Goal: Task Accomplishment & Management: Complete application form

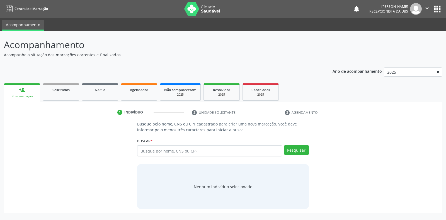
click at [142, 149] on input "text" at bounding box center [209, 150] width 145 height 11
click at [142, 150] on input "text" at bounding box center [209, 150] width 145 height 11
click at [144, 151] on input "text" at bounding box center [209, 150] width 145 height 11
click at [144, 150] on input "text" at bounding box center [209, 150] width 145 height 11
click at [296, 149] on button "Pesquisar" at bounding box center [296, 149] width 25 height 9
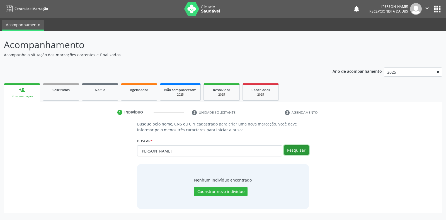
click at [294, 149] on button "Pesquisar" at bounding box center [296, 149] width 25 height 9
click at [298, 150] on button "Pesquisar" at bounding box center [296, 149] width 25 height 9
click at [295, 149] on button "Pesquisar" at bounding box center [296, 149] width 25 height 9
click at [296, 151] on button "Pesquisar" at bounding box center [296, 149] width 25 height 9
click at [184, 150] on input "[PERSON_NAME]" at bounding box center [209, 150] width 145 height 11
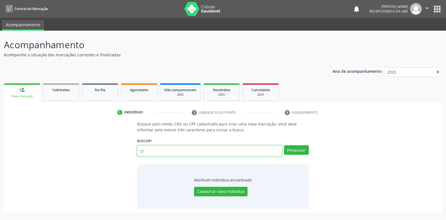
type input "c"
click at [289, 150] on button "Pesquisar" at bounding box center [296, 149] width 25 height 9
click at [200, 151] on input "text" at bounding box center [209, 150] width 145 height 11
click at [197, 150] on input "text" at bounding box center [209, 150] width 145 height 11
click at [144, 151] on input "text" at bounding box center [209, 150] width 145 height 11
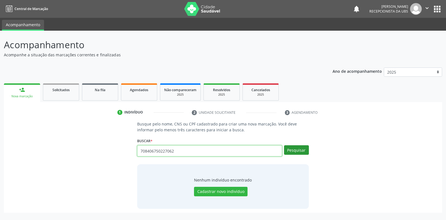
type input "708406750227062"
drag, startPoint x: 299, startPoint y: 151, endPoint x: 303, endPoint y: 152, distance: 3.9
click at [303, 152] on button "Pesquisar" at bounding box center [296, 149] width 25 height 9
type input "708406750227062"
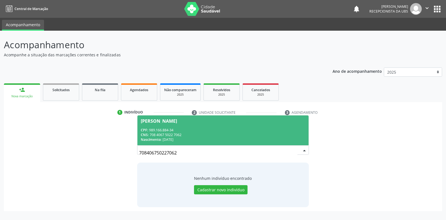
click at [155, 121] on div "[PERSON_NAME]" at bounding box center [159, 121] width 36 height 4
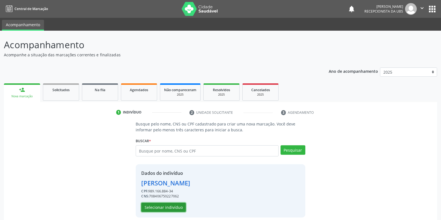
click at [155, 209] on button "Selecionar indivíduo" at bounding box center [163, 207] width 45 height 9
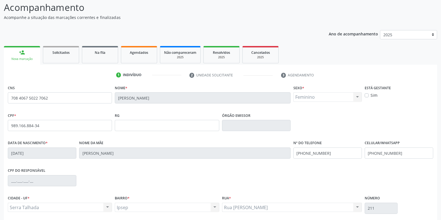
scroll to position [82, 0]
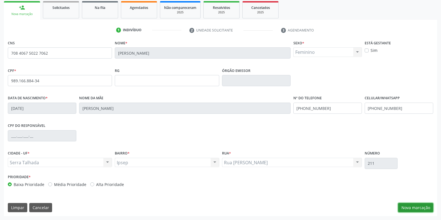
click at [407, 207] on button "Nova marcação" at bounding box center [416, 207] width 35 height 9
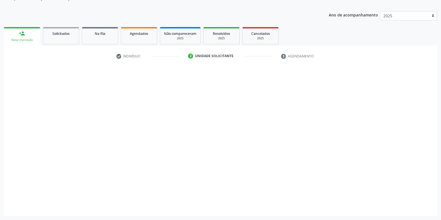
scroll to position [56, 0]
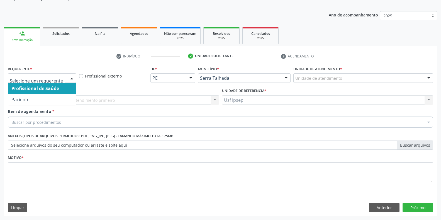
click at [74, 78] on div at bounding box center [72, 78] width 8 height 9
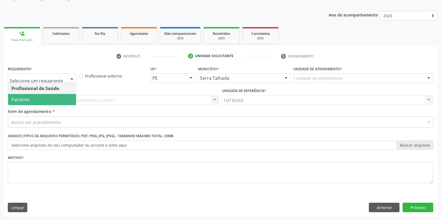
click at [29, 102] on span "Paciente" at bounding box center [20, 99] width 18 height 6
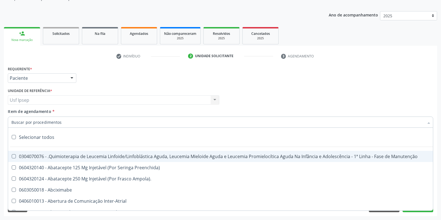
click at [13, 122] on input "Item de agendamento *" at bounding box center [217, 122] width 413 height 11
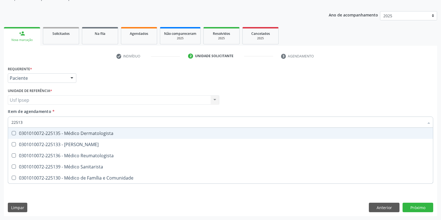
type input "225135"
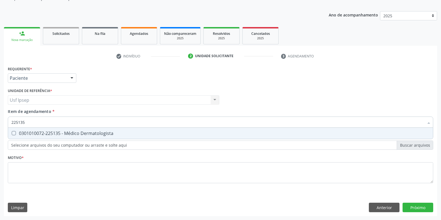
click at [12, 134] on Dermatologista at bounding box center [14, 133] width 4 height 4
click at [12, 134] on Dermatologista "checkbox" at bounding box center [10, 133] width 4 height 4
checkbox Dermatologista "true"
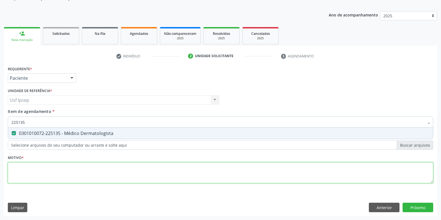
click at [15, 170] on div "Requerente * Paciente Profissional de Saúde Paciente Nenhum resultado encontrad…" at bounding box center [221, 128] width 426 height 126
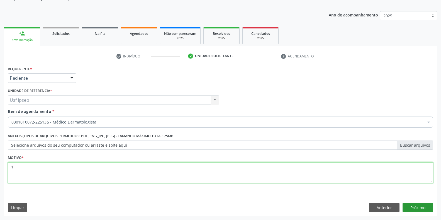
type textarea "1"
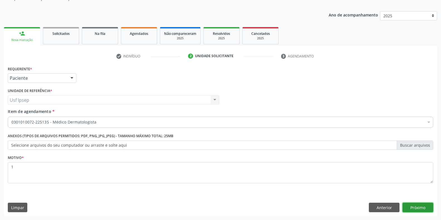
click at [423, 206] on button "Próximo" at bounding box center [418, 207] width 31 height 9
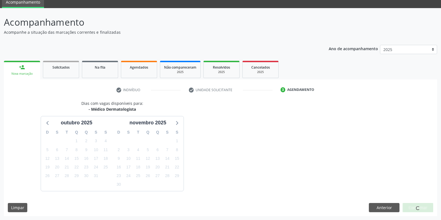
scroll to position [39, 0]
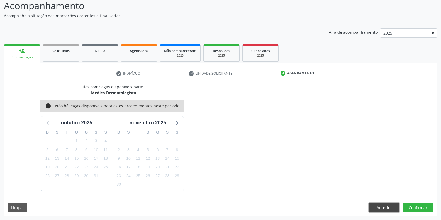
click at [383, 204] on button "Anterior" at bounding box center [384, 207] width 31 height 9
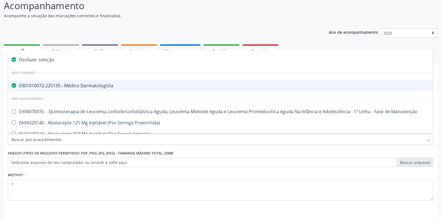
click at [17, 86] on div "0301010072-225135 - Médico Dermatologista" at bounding box center [228, 85] width 434 height 4
checkbox Dermatologista "false"
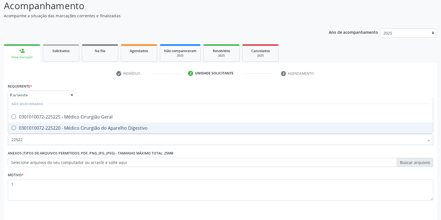
type input "225225"
click at [14, 128] on Geral at bounding box center [14, 128] width 4 height 4
click at [12, 128] on Geral "checkbox" at bounding box center [10, 128] width 4 height 4
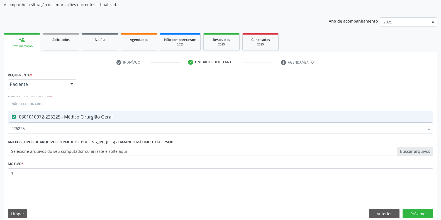
scroll to position [56, 0]
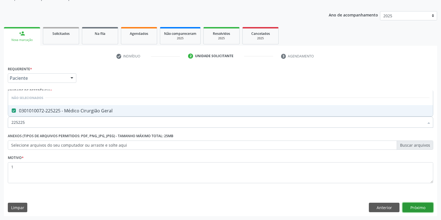
click at [421, 209] on button "Próximo" at bounding box center [418, 207] width 31 height 9
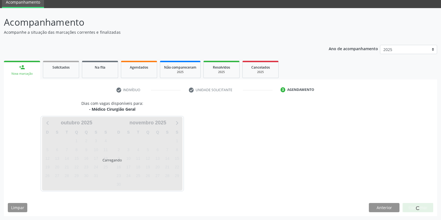
scroll to position [39, 0]
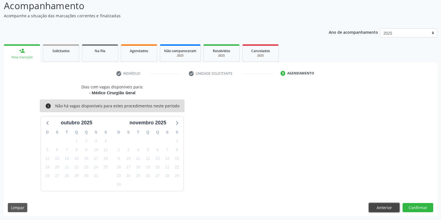
click at [383, 210] on button "Anterior" at bounding box center [384, 207] width 31 height 9
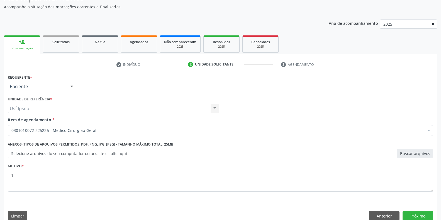
scroll to position [56, 0]
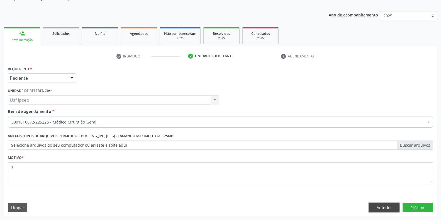
click at [380, 207] on button "Anterior" at bounding box center [384, 207] width 31 height 9
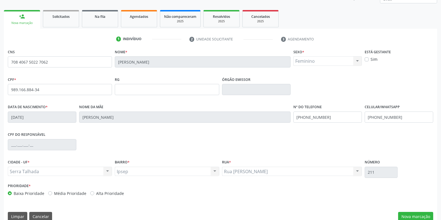
scroll to position [82, 0]
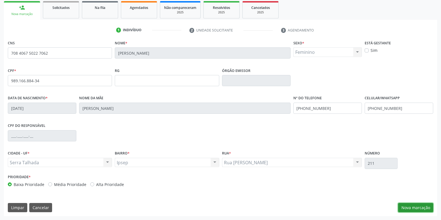
click at [408, 211] on button "Nova marcação" at bounding box center [416, 207] width 35 height 9
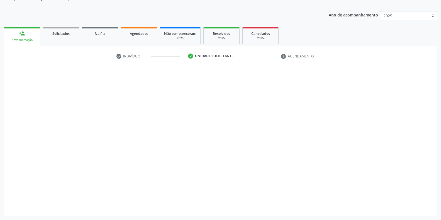
scroll to position [56, 0]
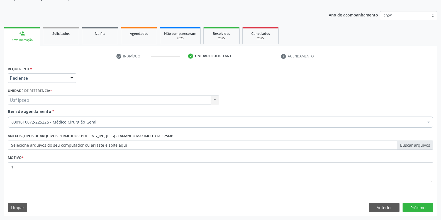
click at [14, 112] on span "Item de agendamento" at bounding box center [30, 111] width 44 height 5
click at [11, 117] on input "Item de agendamento *" at bounding box center [11, 122] width 0 height 11
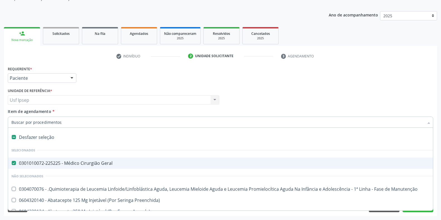
click at [13, 162] on Geral at bounding box center [14, 163] width 4 height 4
click at [12, 162] on Geral "checkbox" at bounding box center [10, 163] width 4 height 4
checkbox Geral "false"
click at [13, 124] on input "Item de agendamento *" at bounding box center [217, 122] width 413 height 11
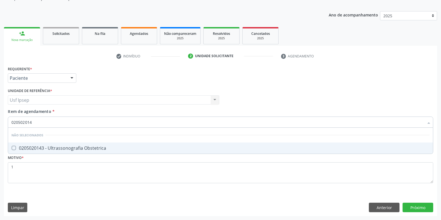
type input "0205020143"
click at [15, 147] on Obstetrica at bounding box center [14, 148] width 4 height 4
click at [12, 147] on Obstetrica "checkbox" at bounding box center [10, 148] width 4 height 4
checkbox Obstetrica "true"
click at [415, 207] on div "Requerente * Paciente Profissional de Saúde Paciente Nenhum resultado encontrad…" at bounding box center [221, 140] width 434 height 151
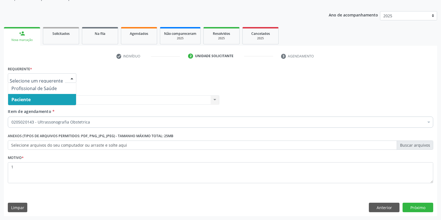
click at [71, 76] on div at bounding box center [72, 78] width 8 height 9
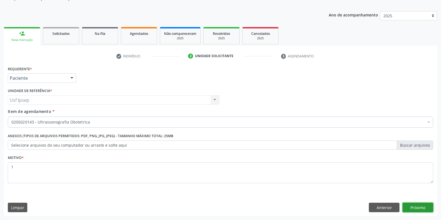
click at [412, 208] on button "Próximo" at bounding box center [418, 207] width 31 height 9
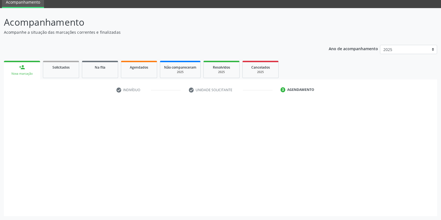
scroll to position [23, 0]
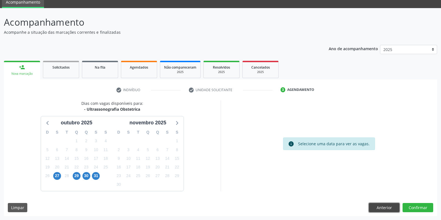
click at [386, 210] on button "Anterior" at bounding box center [384, 207] width 31 height 9
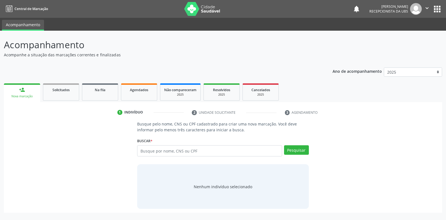
click at [141, 151] on input "text" at bounding box center [209, 150] width 145 height 11
type input "01112311408"
click at [294, 149] on button "Pesquisar" at bounding box center [296, 149] width 25 height 9
type input "01112311408"
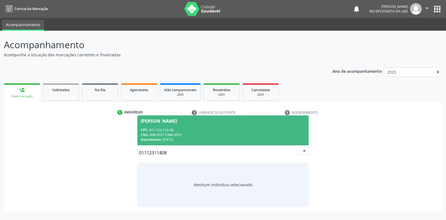
click at [165, 122] on div "Maria Aparecida de Souza" at bounding box center [159, 121] width 36 height 4
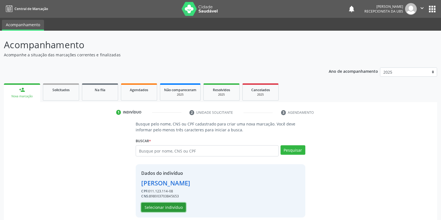
click at [148, 206] on button "Selecionar indivíduo" at bounding box center [163, 207] width 45 height 9
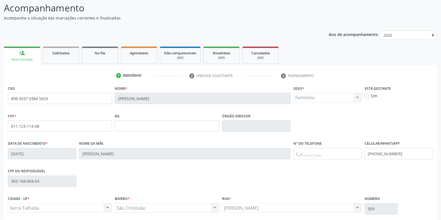
scroll to position [82, 0]
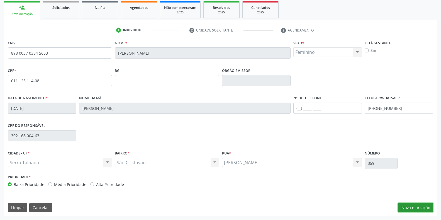
click at [410, 205] on button "Nova marcação" at bounding box center [416, 207] width 35 height 9
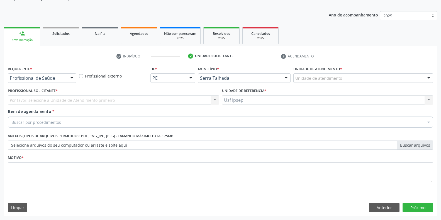
scroll to position [56, 0]
click at [73, 77] on div at bounding box center [72, 78] width 8 height 9
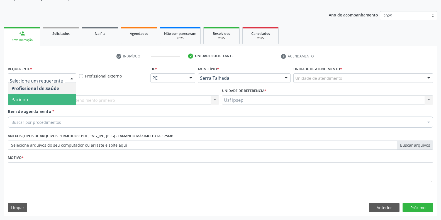
click at [48, 99] on span "Paciente" at bounding box center [42, 99] width 68 height 11
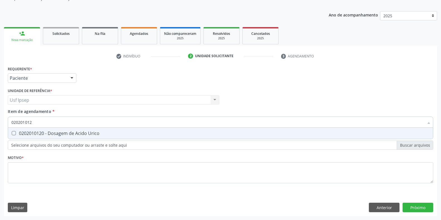
type input "0202010120"
click at [13, 132] on Urico at bounding box center [14, 133] width 4 height 4
click at [12, 132] on Urico "checkbox" at bounding box center [10, 133] width 4 height 4
checkbox Urico "true"
click at [34, 122] on input "0202010120" at bounding box center [217, 122] width 413 height 11
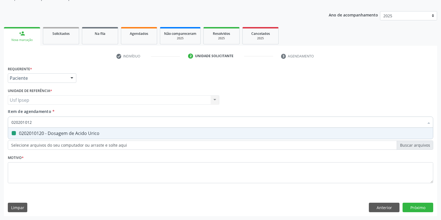
type input "02020101"
checkbox Urico "false"
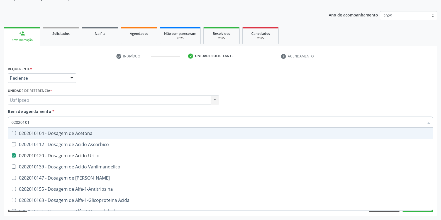
type input "0202010"
checkbox Urico "false"
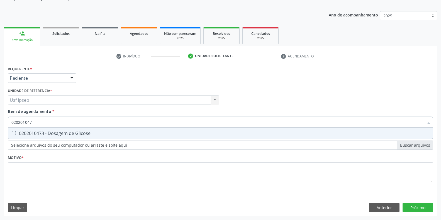
type input "0202010473"
click at [14, 132] on Glicose at bounding box center [14, 133] width 4 height 4
click at [12, 132] on Glicose "checkbox" at bounding box center [10, 133] width 4 height 4
checkbox Glicose "true"
click at [36, 121] on input "0202010473" at bounding box center [217, 122] width 413 height 11
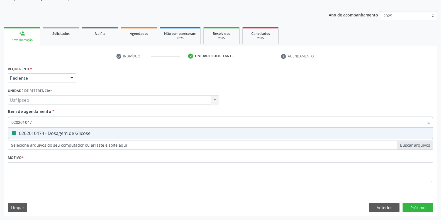
type input "02020104"
checkbox Glicose "false"
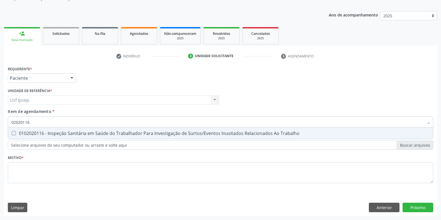
click at [31, 121] on input "02020116" at bounding box center [217, 122] width 413 height 11
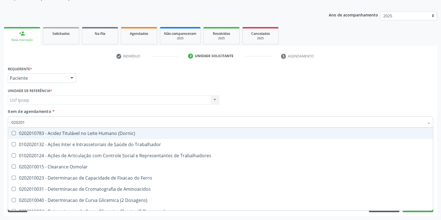
type input "0202010"
checkbox Ativada\) "true"
checkbox Urico "false"
checkbox II "true"
checkbox Glicose "false"
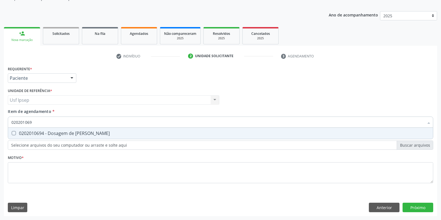
type input "0202010694"
click at [12, 133] on Ureia at bounding box center [14, 133] width 4 height 4
click at [12, 133] on Ureia "checkbox" at bounding box center [10, 133] width 4 height 4
checkbox Ureia "true"
click at [35, 122] on input "0202010694" at bounding box center [217, 122] width 413 height 11
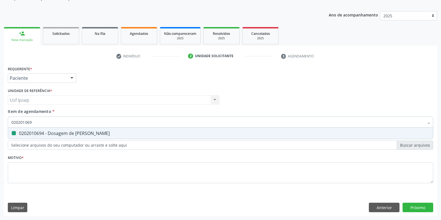
type input "02020106"
checkbox Ureia "false"
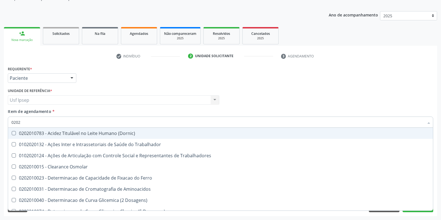
type input "020"
checkbox Urico "false"
checkbox Glicose "false"
checkbox Ureia "false"
checkbox Trabalho "false"
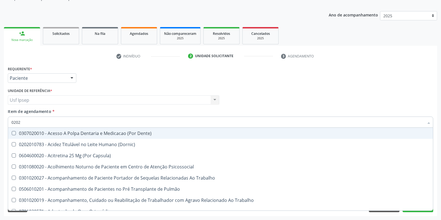
type input "02020"
checkbox Sistêmicas "true"
checkbox População "false"
checkbox Salivar "true"
checkbox Laser "false"
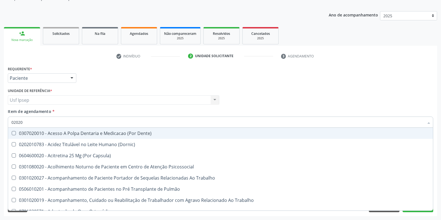
checkbox Esforco "true"
checkbox Estimulo "false"
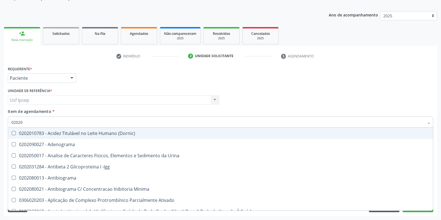
type input "020201"
checkbox Osmolar "true"
checkbox T3 "true"
checkbox Ascorbico "true"
checkbox Urico "false"
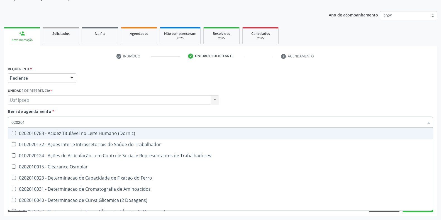
type input "0202010"
checkbox Ativada\) "true"
checkbox Urico "false"
checkbox II "true"
checkbox Glicose "false"
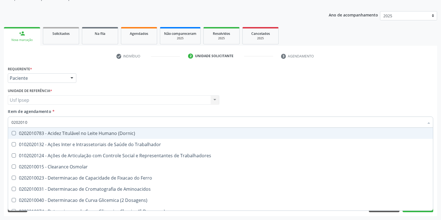
checkbox Piruvato "true"
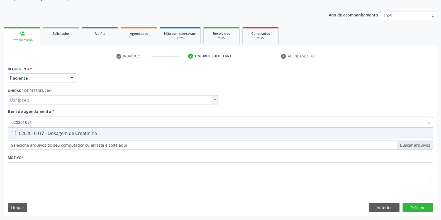
type input "0202010317"
click at [13, 132] on Creatinina at bounding box center [14, 133] width 4 height 4
click at [12, 132] on Creatinina "checkbox" at bounding box center [10, 133] width 4 height 4
checkbox Creatinina "true"
click at [35, 121] on input "0202010317" at bounding box center [217, 122] width 413 height 11
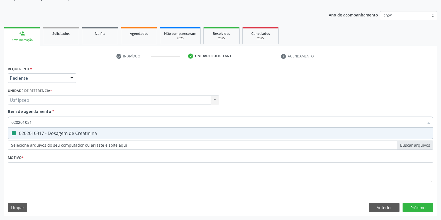
type input "02020103"
checkbox Creatinina "false"
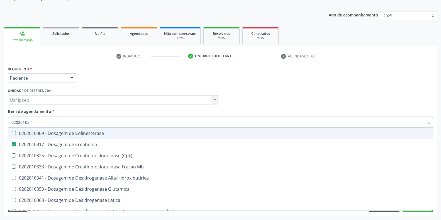
type input "0202010"
checkbox Creatinina "false"
type input "02020103"
checkbox Osmolar "true"
type input "020201031"
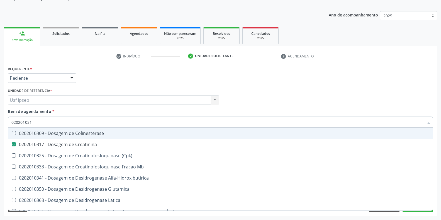
checkbox Colinesterase "true"
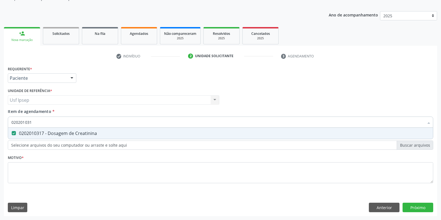
type input "02020103"
checkbox Creatinina "false"
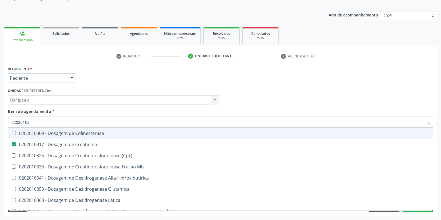
type input "0202010"
checkbox Creatinina "false"
type input "020201"
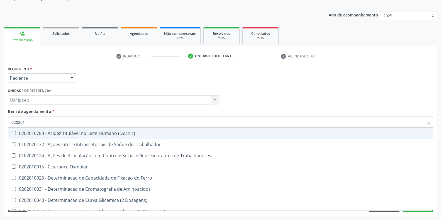
checkbox Ativada\) "false"
checkbox Urico "true"
checkbox Ionizavel "false"
checkbox Creatinina "true"
checkbox II "false"
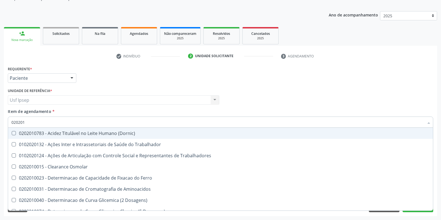
checkbox Glicose "true"
checkbox Piruvato "false"
type input "02020"
checkbox Urico "false"
checkbox Creatinina "false"
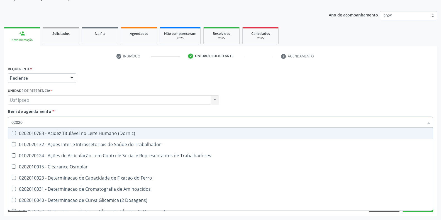
checkbox Glicose "false"
checkbox Ureia "false"
checkbox Trabalho "true"
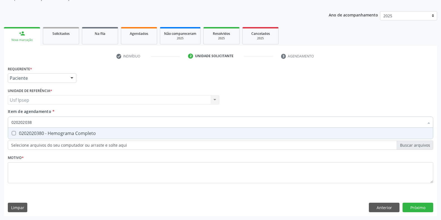
type input "0202020380"
click at [14, 131] on Completo at bounding box center [14, 133] width 4 height 4
click at [12, 131] on Completo "checkbox" at bounding box center [10, 133] width 4 height 4
checkbox Completo "true"
click at [35, 121] on input "0202020380" at bounding box center [217, 122] width 413 height 11
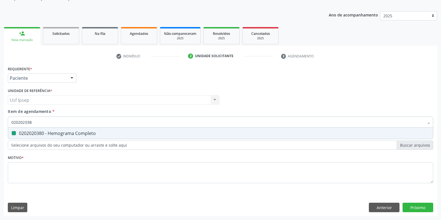
type input "02020203"
checkbox Completo "false"
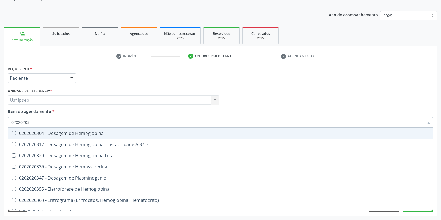
type input "0202020"
checkbox Completo "false"
type input "020202"
checkbox Completo "false"
checkbox Leucograma "true"
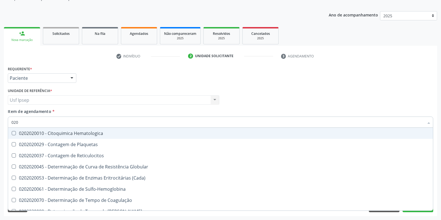
type input "02"
checkbox Completo "false"
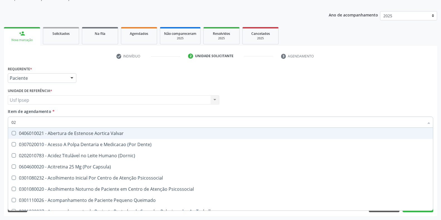
type input "020"
checkbox Intra-Aortico "true"
checkbox Complementar\) "true"
checkbox \(Qualitativo\) "true"
checkbox Ii\) "true"
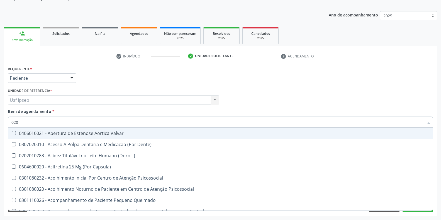
checkbox Urico "false"
checkbox Creatinina "false"
checkbox Glicose "false"
checkbox \(T3\) "true"
checkbox Ureia "false"
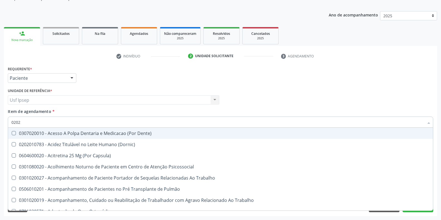
type input "02020"
checkbox Sistêmicas "true"
checkbox População "false"
checkbox Aspiracao "true"
checkbox Ossea "false"
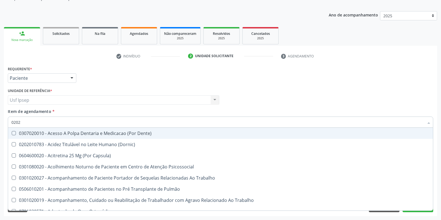
checkbox Salivar "true"
checkbox Laser "false"
checkbox Esforco "true"
checkbox Estimulo "false"
checkbox \(Cantoplastia\) "true"
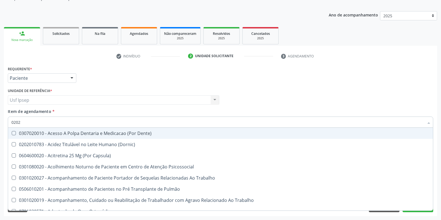
checkbox Biologica "false"
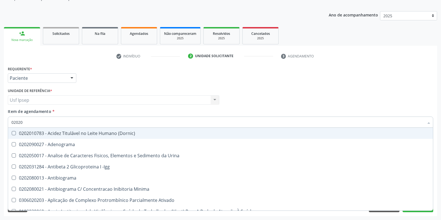
type input "020201"
checkbox Osmolar "true"
checkbox Gestante "true"
checkbox T3 "true"
checkbox Ascorbico "true"
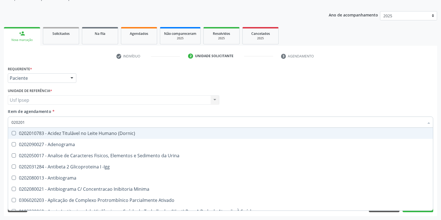
checkbox Urico "false"
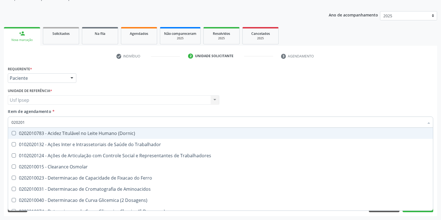
type input "0202010"
checkbox Ativada\) "true"
checkbox Urico "false"
checkbox Ionizavel "true"
checkbox Creatinina "false"
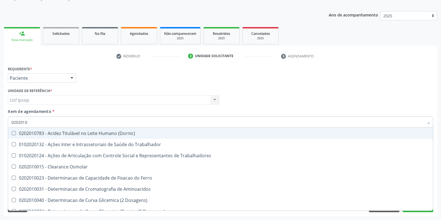
checkbox II "true"
checkbox Glicose "false"
checkbox Piruvato "true"
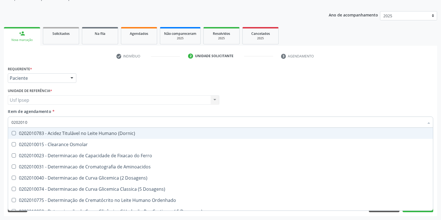
type input "02020106"
checkbox Osmolaridade "true"
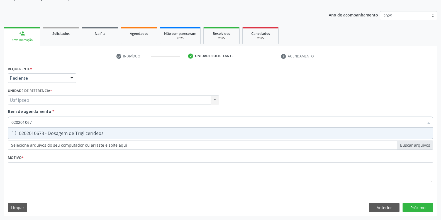
type input "0202010678"
click at [13, 131] on Triglicerideos at bounding box center [14, 133] width 4 height 4
click at [12, 131] on Triglicerideos "checkbox" at bounding box center [10, 133] width 4 height 4
checkbox Triglicerideos "true"
click at [35, 120] on input "0202010678" at bounding box center [217, 122] width 413 height 11
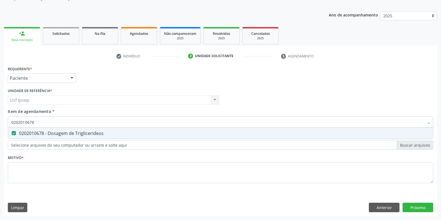
click at [35, 123] on input "0202010678" at bounding box center [217, 122] width 413 height 11
type input "02020106"
checkbox Triglicerideos "false"
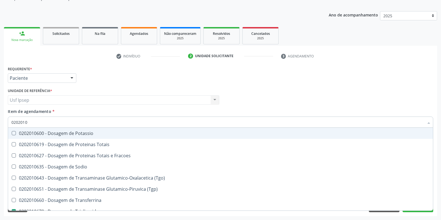
type input "020201"
checkbox Triglicerideos "false"
checkbox Ureia "false"
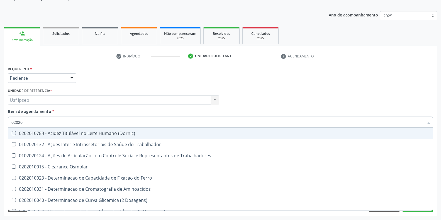
type input "0202"
checkbox Urico "false"
checkbox Creatinina "false"
checkbox Glicose "false"
checkbox Triglicerideos "false"
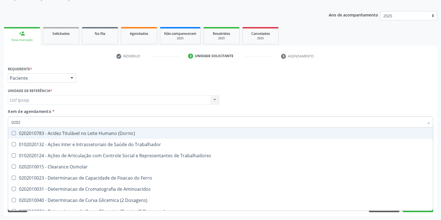
checkbox Ureia "false"
checkbox Trabalho "false"
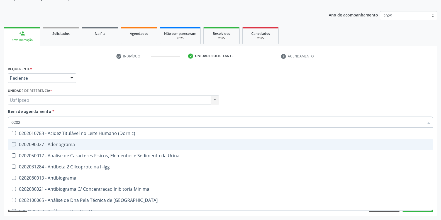
type input "02020"
checkbox Organicos "true"
checkbox Urico "false"
checkbox Calcio "true"
checkbox Creatinina "false"
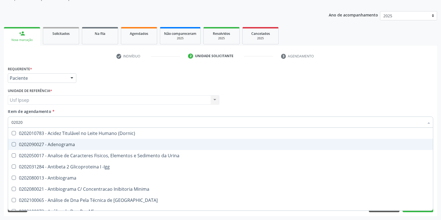
checkbox Xi "true"
checkbox Glicose "false"
checkbox Funcional "true"
checkbox Derrames "true"
checkbox Triglicerideos "false"
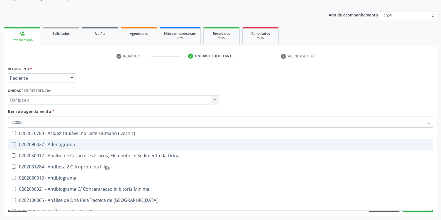
checkbox Ureia "false"
checkbox Zinco "true"
checkbox Completo "false"
type input "020202"
checkbox Molecular "true"
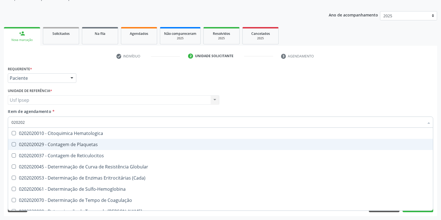
type input "0202020"
checkbox Completo "true"
checkbox Leucograma "false"
type input "02020203"
checkbox -Duke "true"
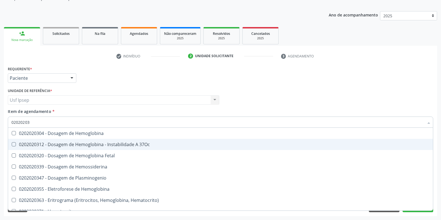
type input "020202038"
checkbox Hemoglobina "true"
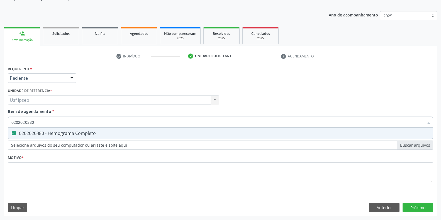
click at [35, 120] on input "0202020380" at bounding box center [217, 122] width 413 height 11
type input "02020203"
checkbox Completo "false"
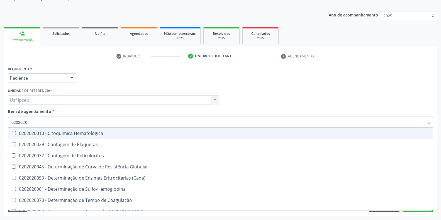
type input "020202"
checkbox Hematocrito "false"
checkbox Completo "true"
type input "02020"
checkbox Completo "false"
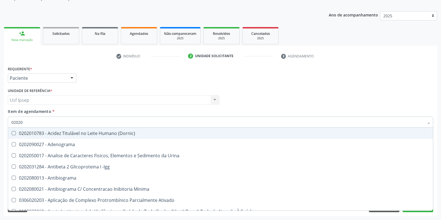
type input "020201"
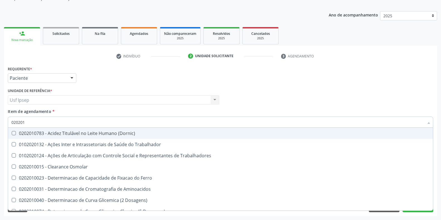
checkbox Urico "true"
checkbox Creatinina "true"
checkbox Glicose "true"
checkbox Triglicerideos "true"
checkbox Ureia "true"
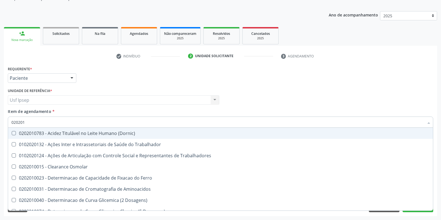
checkbox Trabalho "false"
type input "0202010"
checkbox Ativada\) "true"
checkbox Urico "false"
checkbox Ionizavel "true"
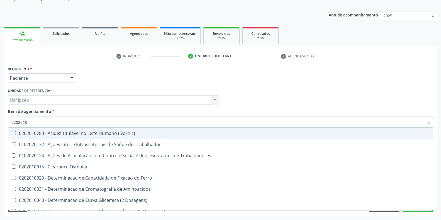
checkbox Creatinina "false"
checkbox II "true"
checkbox Glicose "false"
checkbox Muco-Proteinas "true"
checkbox Piruvato "true"
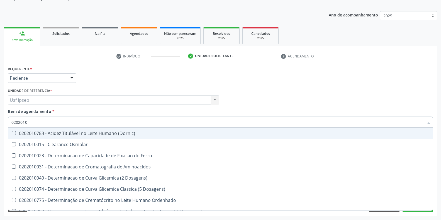
type input "02020106"
checkbox Dosagens\) "true"
checkbox Osmolaridade "true"
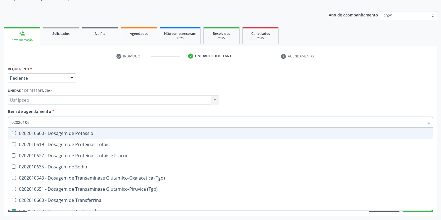
type input "020201067"
checkbox Potassio "true"
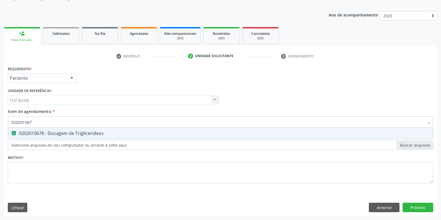
type input "02020106"
checkbox Triglicerideos "false"
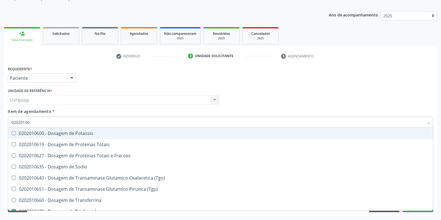
type input "0202010"
checkbox Triglicerideos "false"
checkbox Ureia "false"
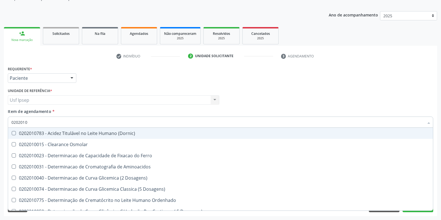
type input "02020106"
checkbox Dosagens\) "true"
checkbox Osmolaridade "true"
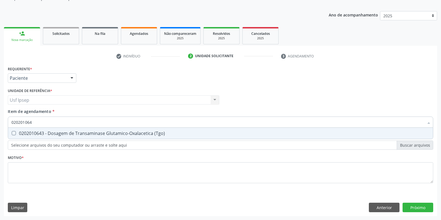
type input "0202010643"
click at [12, 134] on \(Tgo\) at bounding box center [14, 133] width 4 height 4
click at [12, 134] on \(Tgo\) "checkbox" at bounding box center [10, 133] width 4 height 4
checkbox \(Tgo\) "true"
click at [34, 122] on input "0202010643" at bounding box center [217, 122] width 413 height 11
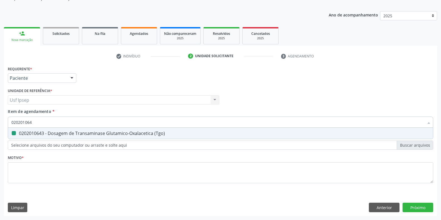
type input "02020106"
checkbox \(Tgo\) "false"
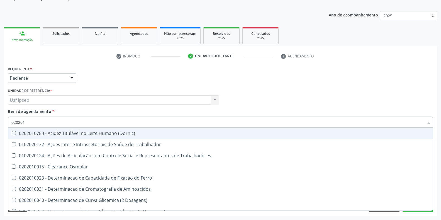
type input "0202010"
checkbox Ativada\) "true"
checkbox Urico "false"
checkbox Ionizavel "true"
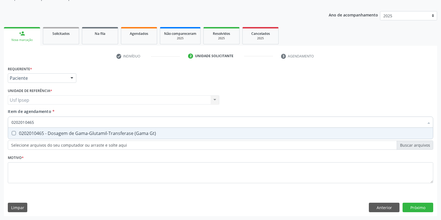
drag, startPoint x: 12, startPoint y: 132, endPoint x: 40, endPoint y: 131, distance: 27.6
click at [13, 132] on Gt\) at bounding box center [14, 133] width 4 height 4
click at [12, 132] on Gt\) "checkbox" at bounding box center [10, 133] width 4 height 4
click at [35, 121] on input "0202010465" at bounding box center [217, 122] width 413 height 11
click at [13, 132] on Reativa at bounding box center [14, 133] width 4 height 4
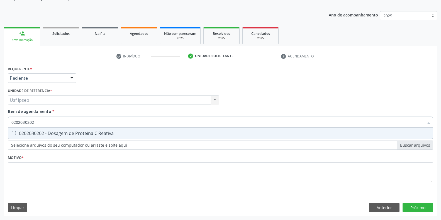
click at [12, 132] on Reativa "checkbox" at bounding box center [10, 133] width 4 height 4
click at [34, 121] on input "0202030202" at bounding box center [217, 122] width 413 height 11
click at [13, 133] on \(Tsh\) at bounding box center [14, 133] width 4 height 4
click at [12, 133] on \(Tsh\) "checkbox" at bounding box center [10, 133] width 4 height 4
click at [35, 122] on input "0202060250" at bounding box center [217, 122] width 413 height 11
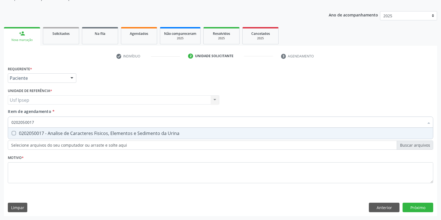
click at [15, 134] on Urina at bounding box center [14, 133] width 4 height 4
click at [12, 134] on Urina "checkbox" at bounding box center [10, 133] width 4 height 4
click at [35, 123] on input "0202050017" at bounding box center [217, 122] width 413 height 11
click at [14, 133] on Total at bounding box center [14, 133] width 4 height 4
click at [12, 133] on Total "checkbox" at bounding box center [10, 133] width 4 height 4
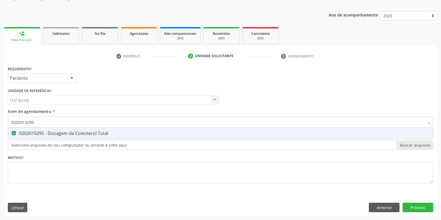
click at [35, 122] on input "0202010295" at bounding box center [217, 122] width 413 height 11
click at [10, 132] on div at bounding box center [10, 133] width 4 height 4
click at [35, 121] on input "0202010503" at bounding box center [217, 122] width 413 height 11
click at [11, 132] on div at bounding box center [10, 133] width 4 height 4
click at [33, 121] on input "0202060381" at bounding box center [217, 122] width 413 height 11
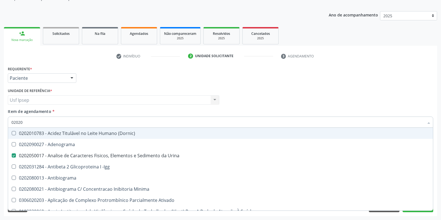
click at [327, 77] on div "Requerente * Paciente Profissional de Saúde Paciente Nenhum resultado encontrad…" at bounding box center [220, 76] width 429 height 22
click at [305, 93] on div "Profissional Solicitante Por favor, selecione a Unidade de Atendimento primeiro…" at bounding box center [220, 98] width 429 height 22
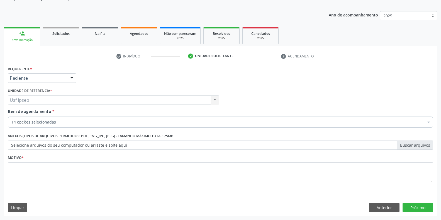
click at [20, 112] on span "Item de agendamento" at bounding box center [30, 111] width 44 height 5
click at [11, 117] on input "Item de agendamento *" at bounding box center [11, 122] width 0 height 11
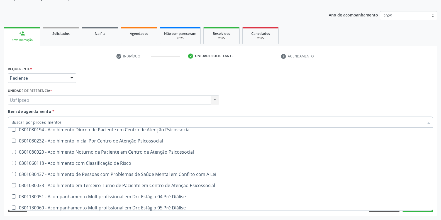
scroll to position [558, 0]
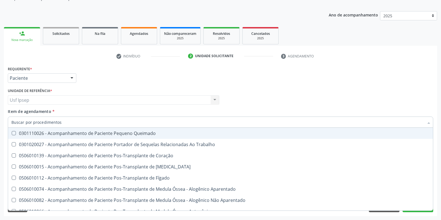
click at [397, 72] on div "Requerente * Paciente Profissional de Saúde Paciente Nenhum resultado encontrad…" at bounding box center [220, 76] width 429 height 22
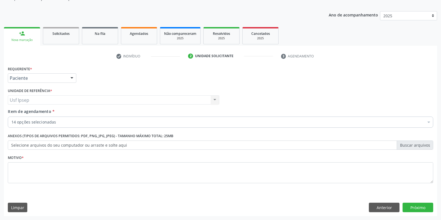
scroll to position [0, 0]
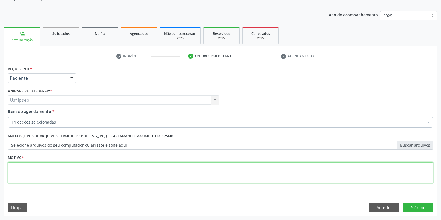
click at [13, 173] on textarea at bounding box center [221, 172] width 426 height 21
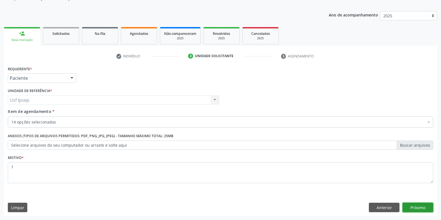
click at [411, 208] on button "Próximo" at bounding box center [418, 207] width 31 height 9
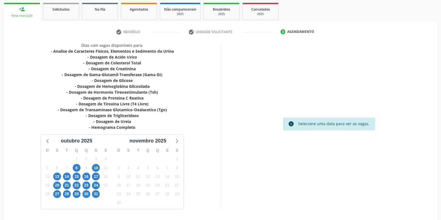
scroll to position [99, 0]
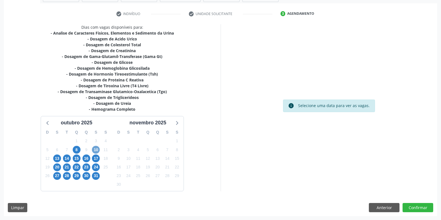
click at [97, 153] on span "10" at bounding box center [96, 150] width 8 height 8
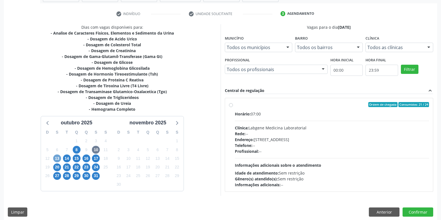
click at [56, 157] on span "13" at bounding box center [57, 158] width 8 height 8
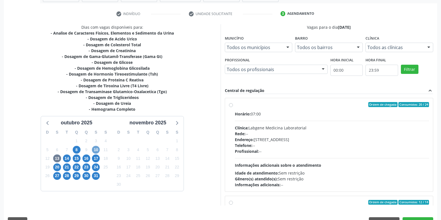
click at [96, 151] on span "10" at bounding box center [96, 150] width 8 height 8
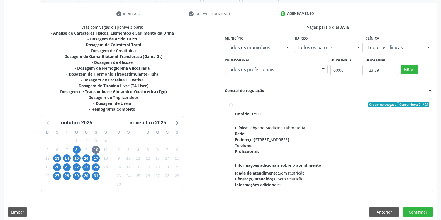
click at [235, 106] on label "Ordem de chegada Consumidos: 21 / 24 Horário: 07:00 Clínica: Labgene Medicina L…" at bounding box center [332, 145] width 195 height 86
click at [230, 106] on input "Ordem de chegada Consumidos: 21 / 24 Horário: 07:00 Clínica: Labgene Medicina L…" at bounding box center [231, 104] width 4 height 5
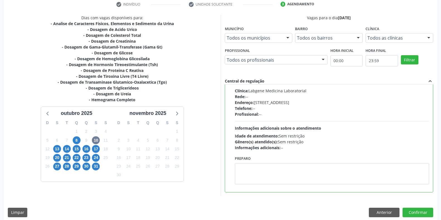
scroll to position [113, 0]
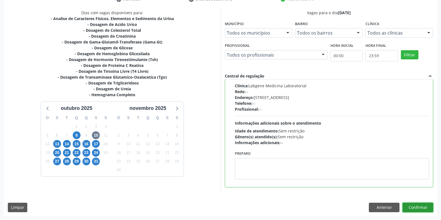
click at [419, 208] on button "Confirmar" at bounding box center [418, 207] width 31 height 9
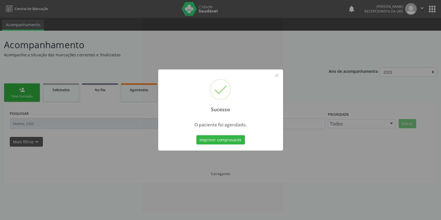
scroll to position [0, 0]
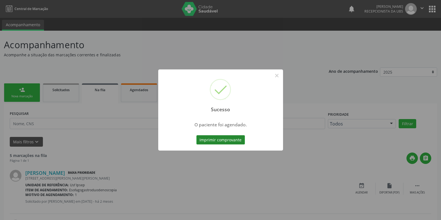
click at [204, 140] on button "Imprimir comprovante" at bounding box center [221, 139] width 49 height 9
